Goal: Use online tool/utility: Utilize a website feature to perform a specific function

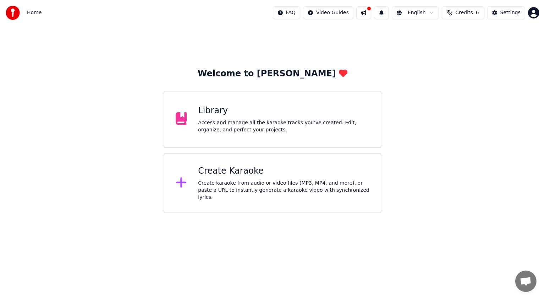
click at [227, 174] on div "Create Karaoke" at bounding box center [283, 170] width 171 height 11
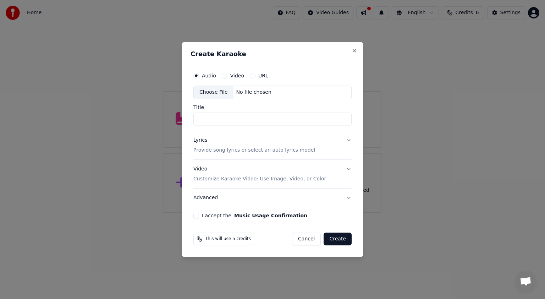
click at [218, 92] on div "Choose File" at bounding box center [214, 92] width 40 height 13
type input "**********"
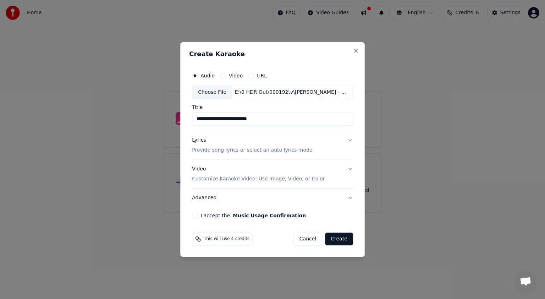
click at [221, 149] on p "Provide song lyrics or select an auto lyrics model" at bounding box center [253, 149] width 122 height 7
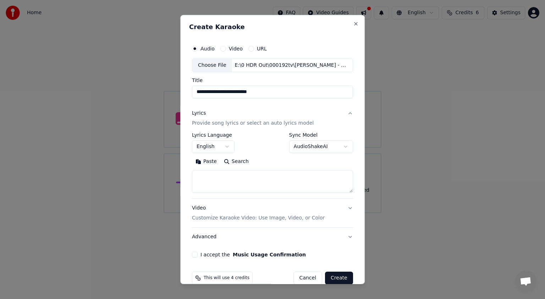
click at [209, 163] on button "Paste" at bounding box center [206, 161] width 28 height 11
click at [224, 216] on p "Customize Karaoke Video: Use Image, Video, or Color" at bounding box center [258, 217] width 133 height 7
type textarea "**********"
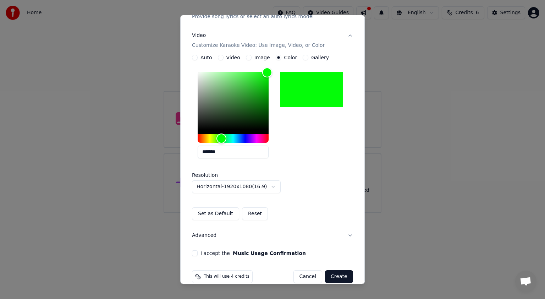
scroll to position [116, 0]
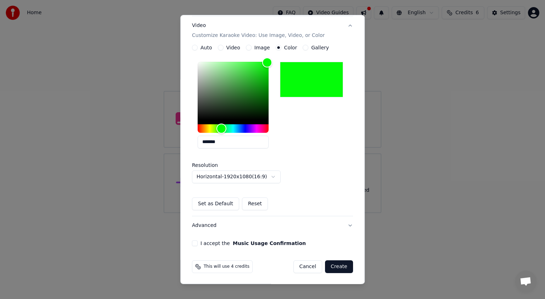
click at [193, 241] on button "I accept the Music Usage Confirmation" at bounding box center [195, 243] width 6 height 6
click at [330, 265] on button "Create" at bounding box center [339, 266] width 28 height 13
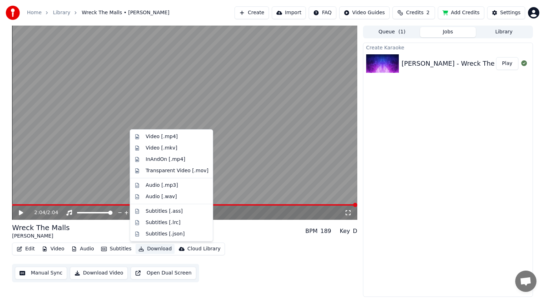
click at [154, 249] on button "Download" at bounding box center [154, 249] width 39 height 10
click at [158, 137] on div "Video [.mp4]" at bounding box center [162, 136] width 32 height 7
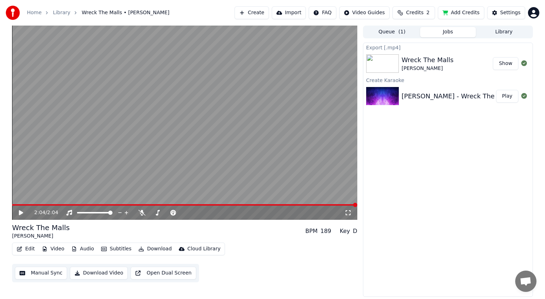
click at [504, 64] on button "Show" at bounding box center [506, 63] width 26 height 13
